Goal: Find specific page/section: Find specific page/section

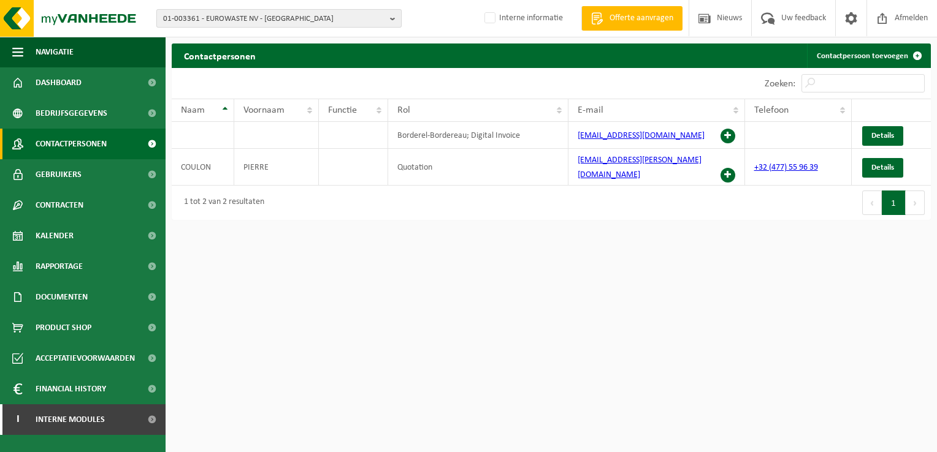
click at [262, 16] on span "01-003361 - EUROWASTE NV - [GEOGRAPHIC_DATA]" at bounding box center [274, 19] width 222 height 18
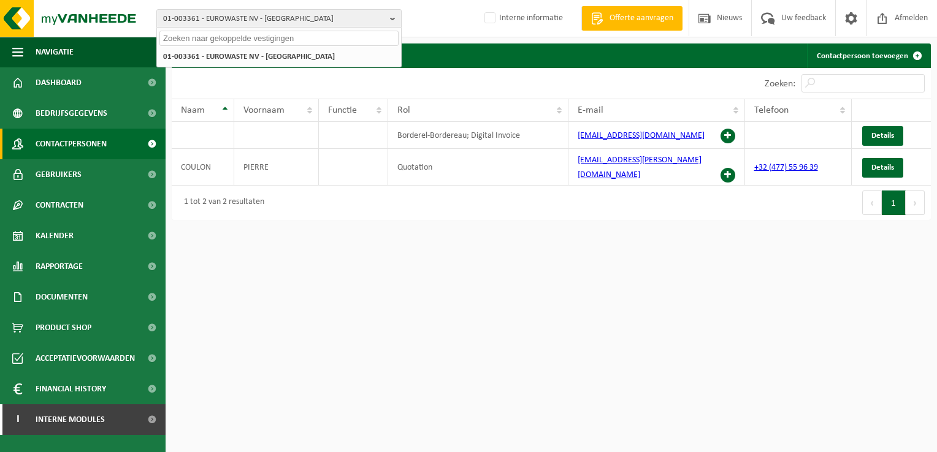
click at [255, 40] on input "text" at bounding box center [278, 38] width 239 height 15
click at [199, 40] on input "text" at bounding box center [278, 38] width 239 height 15
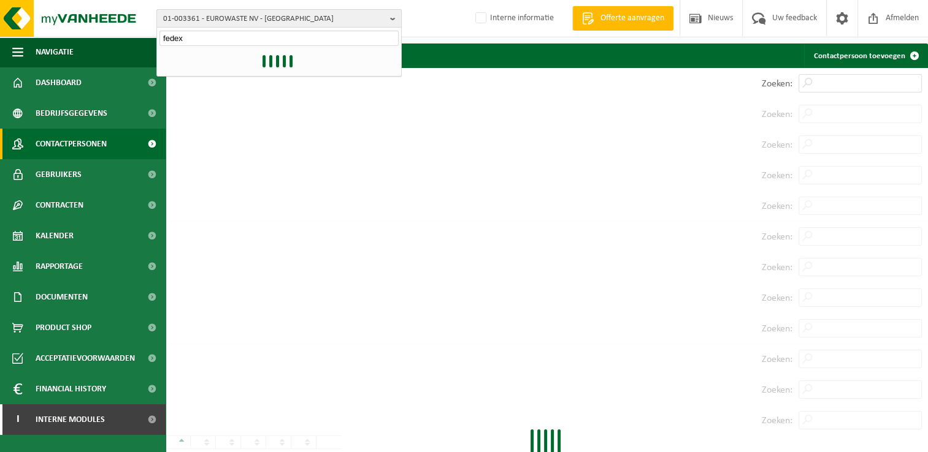
type input "fedex"
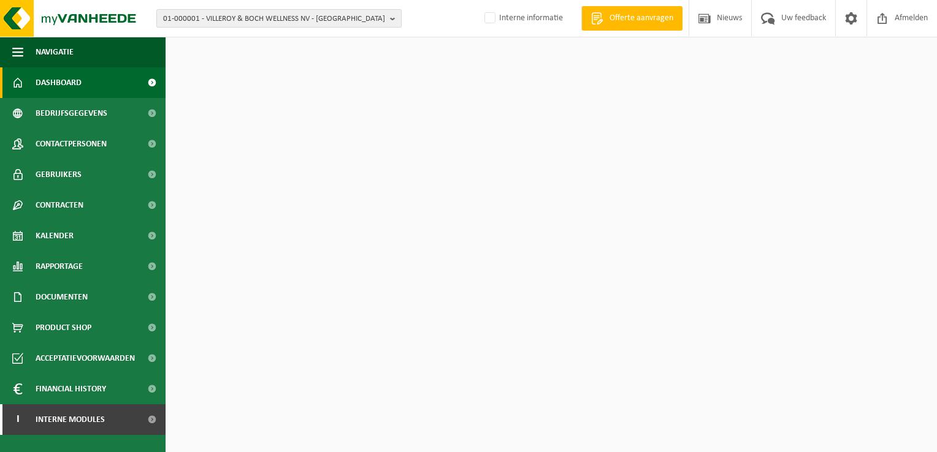
click at [194, 21] on span "01-000001 - VILLEROY & BOCH WELLNESS NV - ROESELARE" at bounding box center [274, 19] width 222 height 18
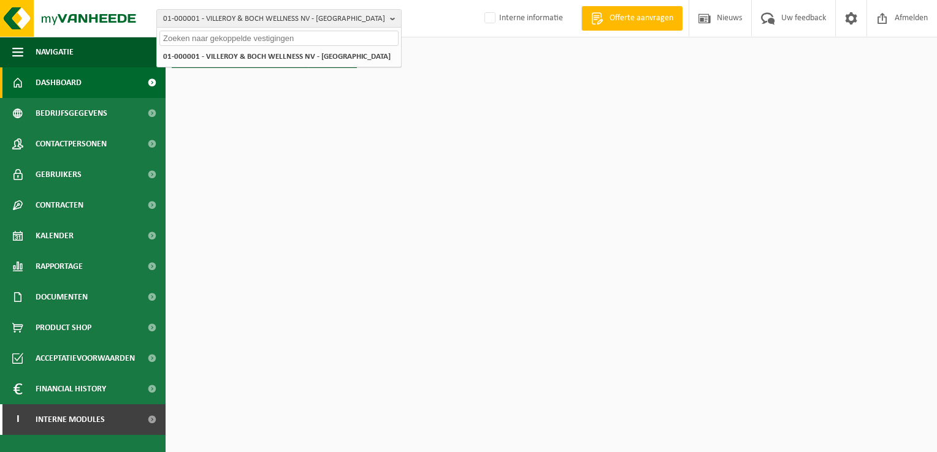
click at [196, 34] on input "text" at bounding box center [278, 38] width 239 height 15
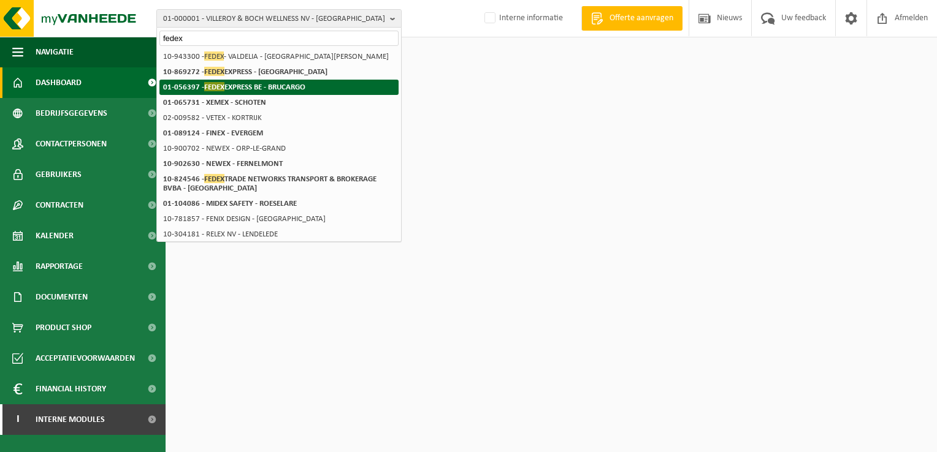
type input "fedex"
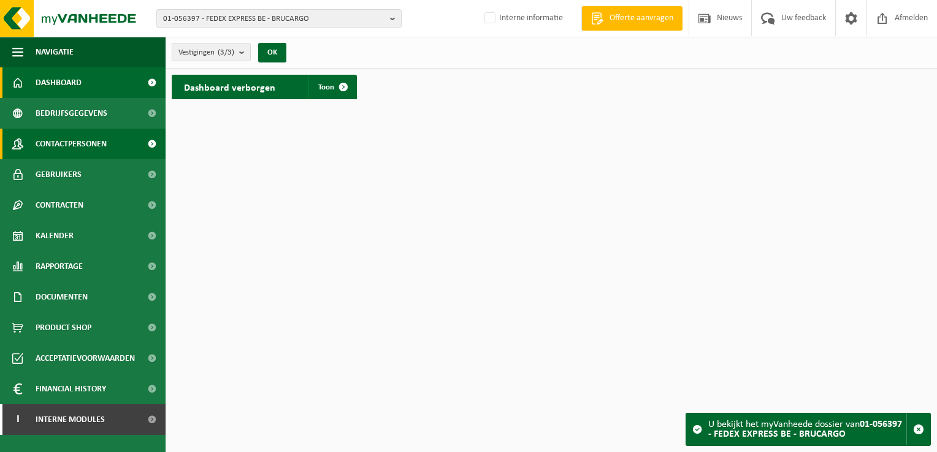
click at [87, 142] on span "Contactpersonen" at bounding box center [71, 144] width 71 height 31
